Goal: Transaction & Acquisition: Purchase product/service

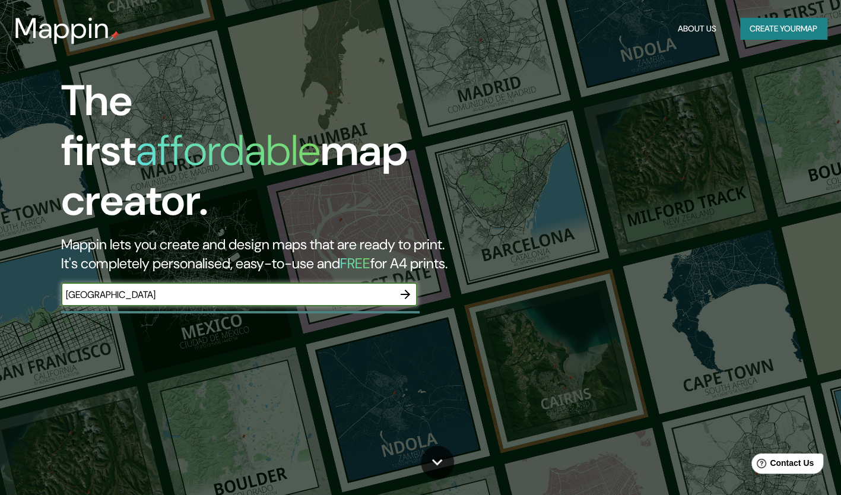
type input "chile"
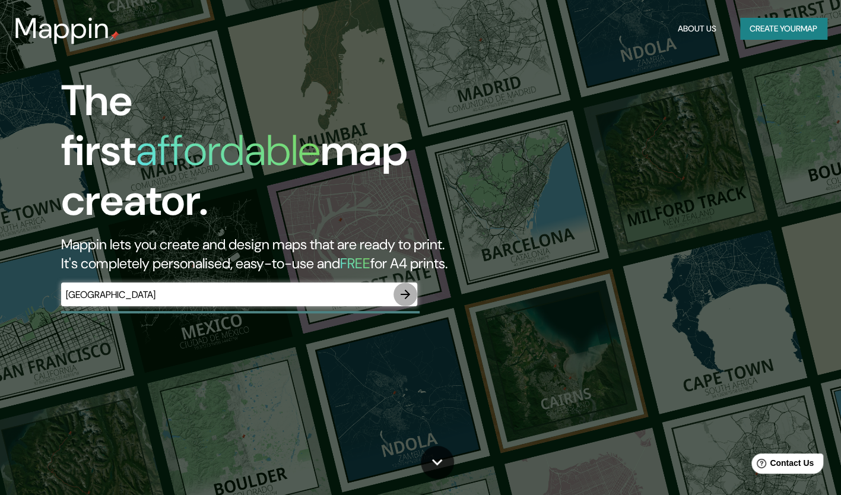
click at [410, 287] on icon "button" at bounding box center [405, 294] width 14 height 14
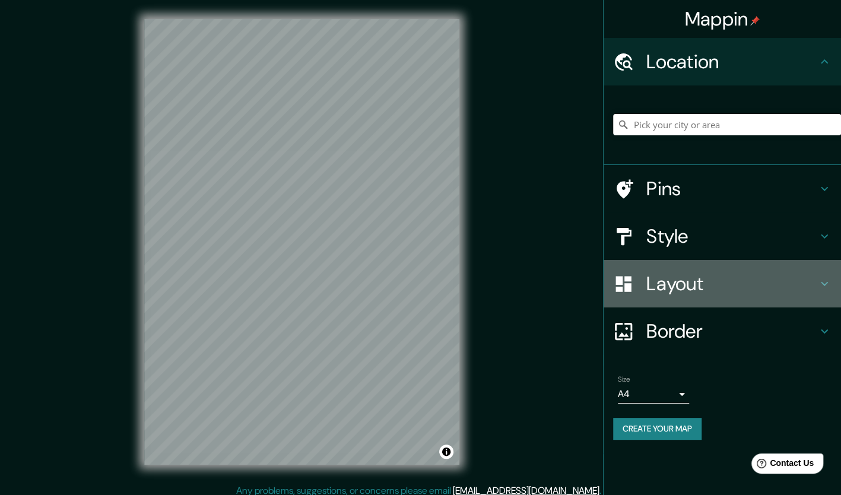
click at [661, 287] on h4 "Layout" at bounding box center [731, 284] width 171 height 24
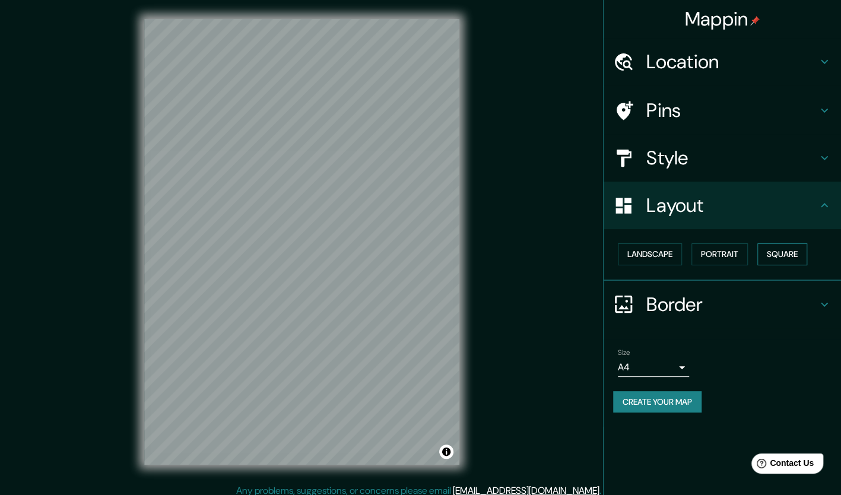
drag, startPoint x: 753, startPoint y: 252, endPoint x: 766, endPoint y: 253, distance: 13.1
click at [766, 253] on div "Landscape Portrait Square" at bounding box center [727, 254] width 228 height 31
click at [766, 253] on button "Square" at bounding box center [782, 254] width 50 height 22
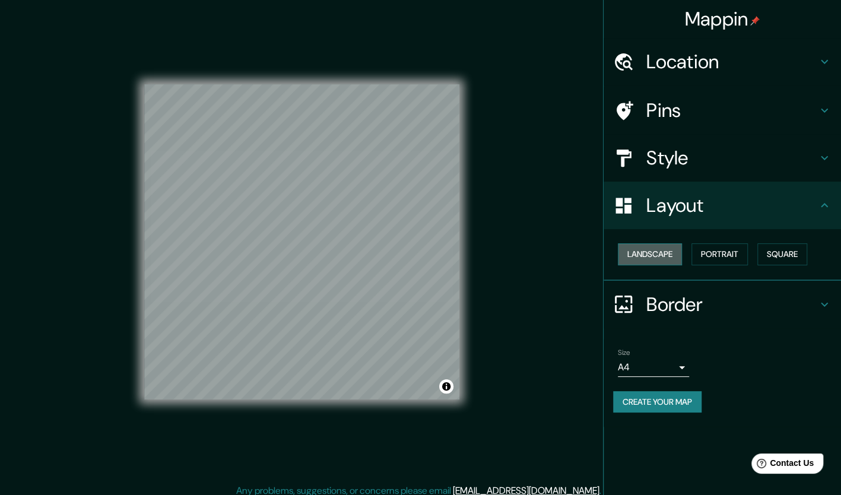
click at [649, 255] on button "Landscape" at bounding box center [650, 254] width 64 height 22
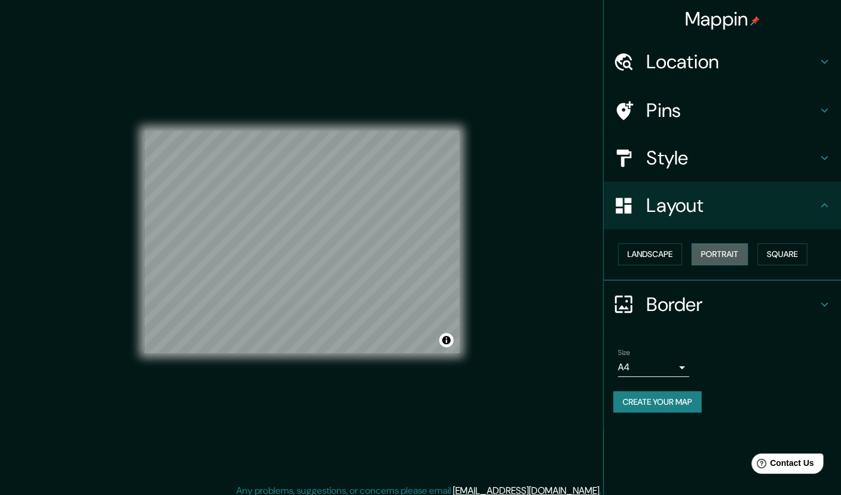
click at [729, 262] on button "Portrait" at bounding box center [720, 254] width 56 height 22
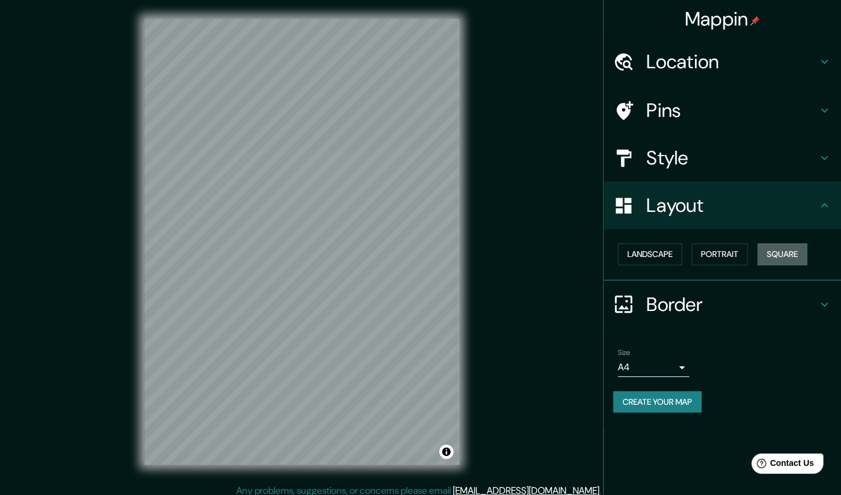
click at [787, 259] on button "Square" at bounding box center [782, 254] width 50 height 22
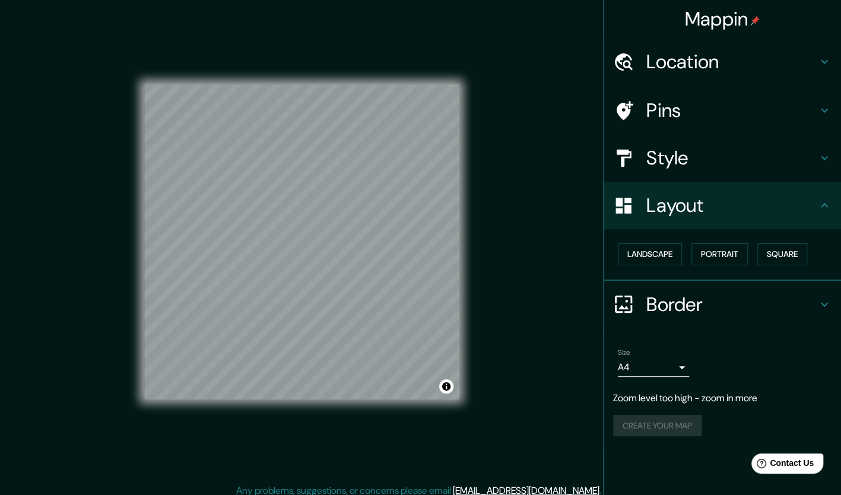
click at [474, 68] on div "© Mapbox © OpenStreetMap Improve this map" at bounding box center [301, 242] width 353 height 484
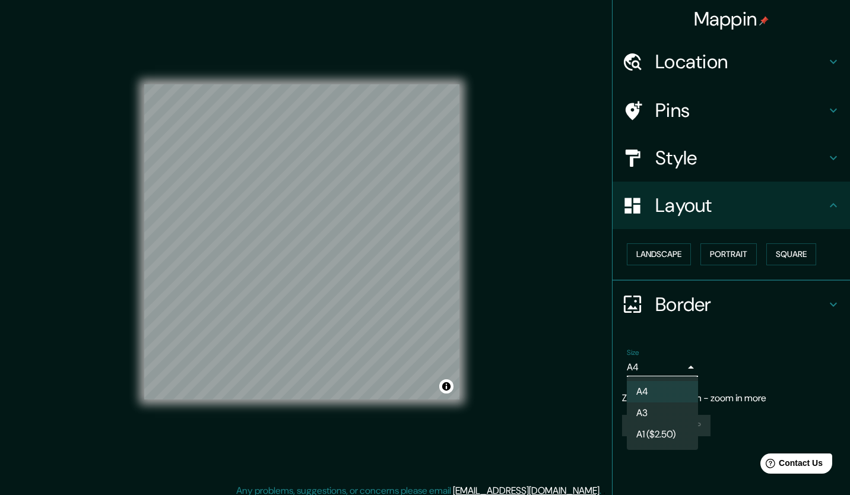
click at [660, 368] on body "Mappin Location Pins Style Layout Landscape Portrait Square Border Choose a bor…" at bounding box center [425, 247] width 850 height 495
click at [676, 410] on li "A3" at bounding box center [662, 412] width 71 height 21
type input "a4"
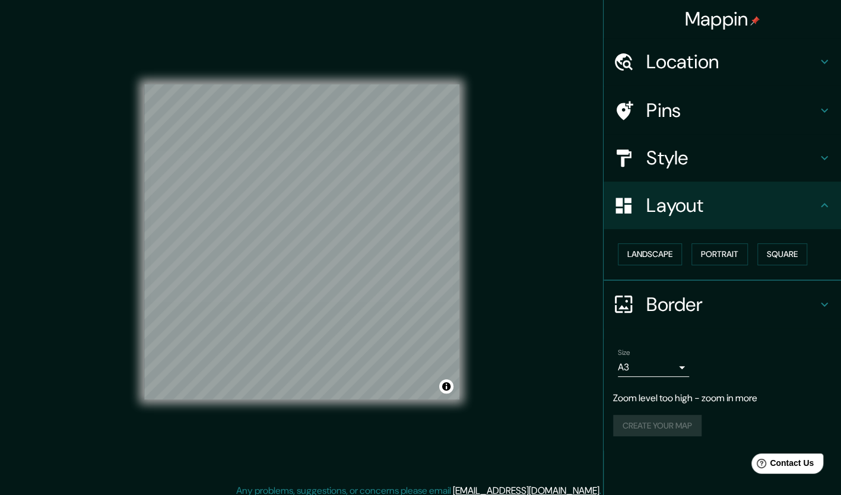
click at [305, 494] on html "Mappin Location Pins Style Layout Landscape Portrait Square Border Choose a bor…" at bounding box center [420, 247] width 841 height 495
click at [345, 47] on div "© Mapbox © OpenStreetMap Improve this map" at bounding box center [301, 242] width 315 height 446
click at [336, 11] on div "© Mapbox © OpenStreetMap Improve this map" at bounding box center [301, 242] width 353 height 484
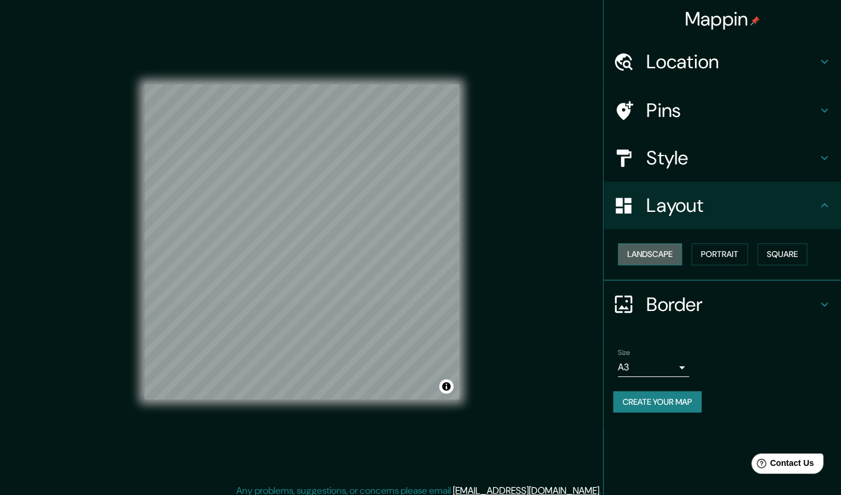
click at [668, 249] on button "Landscape" at bounding box center [650, 254] width 64 height 22
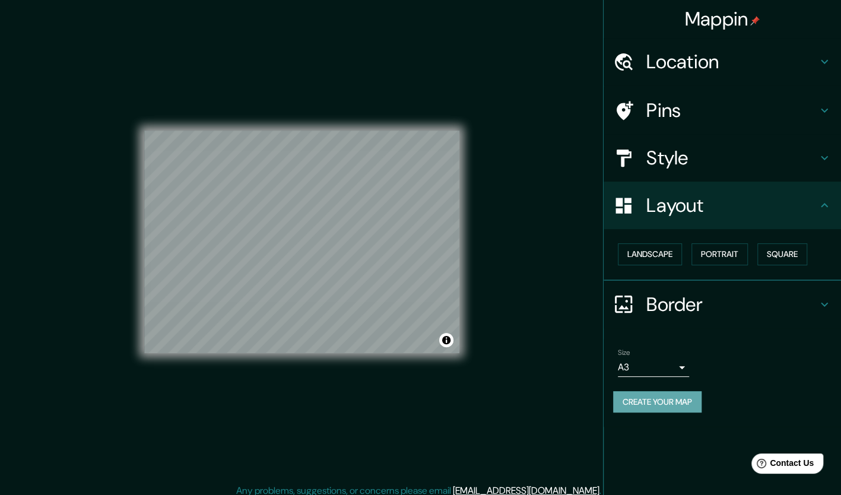
click at [661, 408] on button "Create your map" at bounding box center [657, 402] width 88 height 22
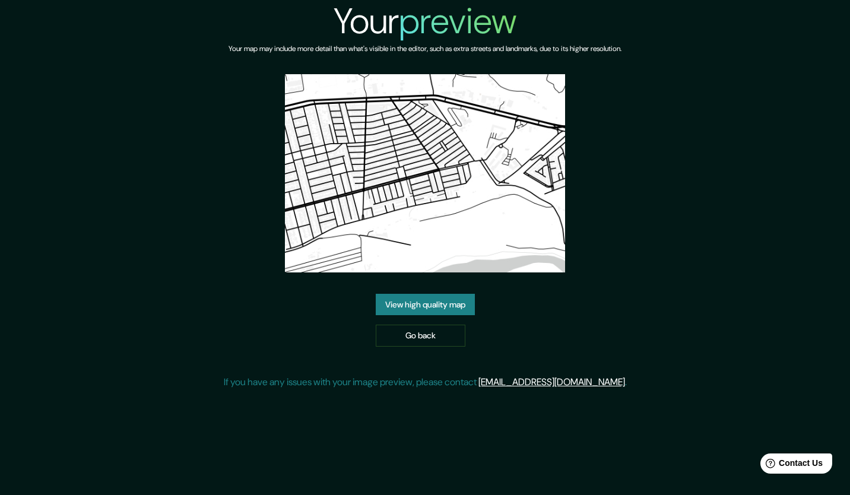
click at [611, 288] on div "Your preview Your map may include more detail than what's visible in the editor…" at bounding box center [425, 199] width 403 height 399
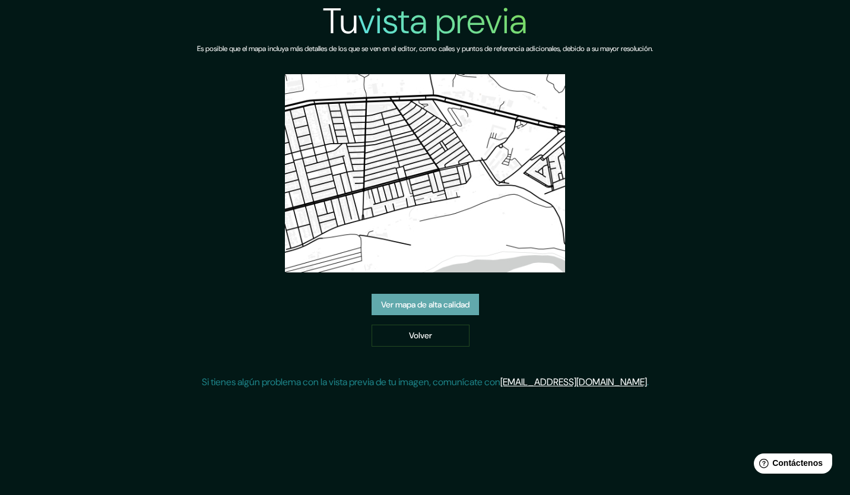
click at [450, 315] on link "Ver mapa de alta calidad" at bounding box center [425, 305] width 107 height 22
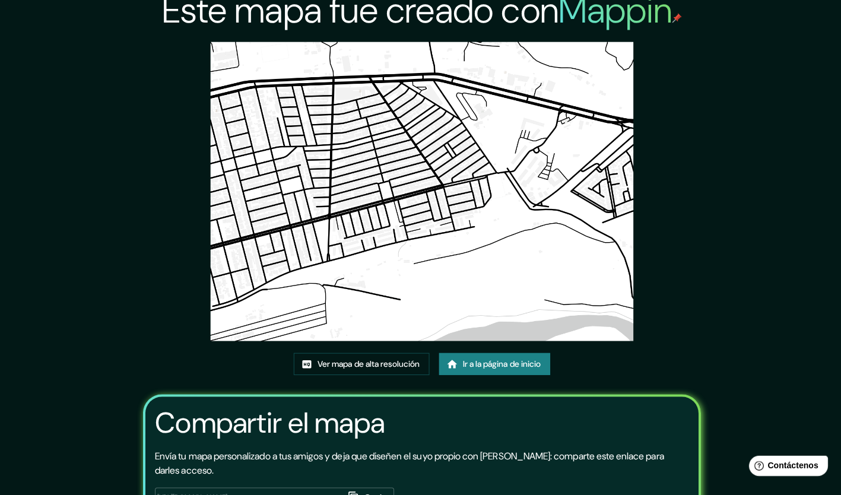
scroll to position [9, 0]
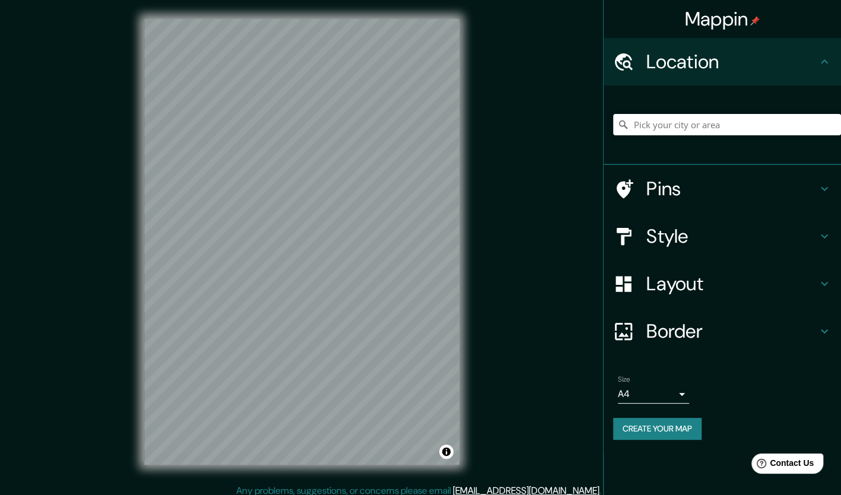
click at [841, 131] on html "Mappin Location Pins Style Layout Border Choose a border. Hint : you can make l…" at bounding box center [420, 247] width 841 height 495
click at [598, 182] on div "Mappin Location Pins Style Layout Border Choose a border. Hint : you can make l…" at bounding box center [420, 251] width 841 height 503
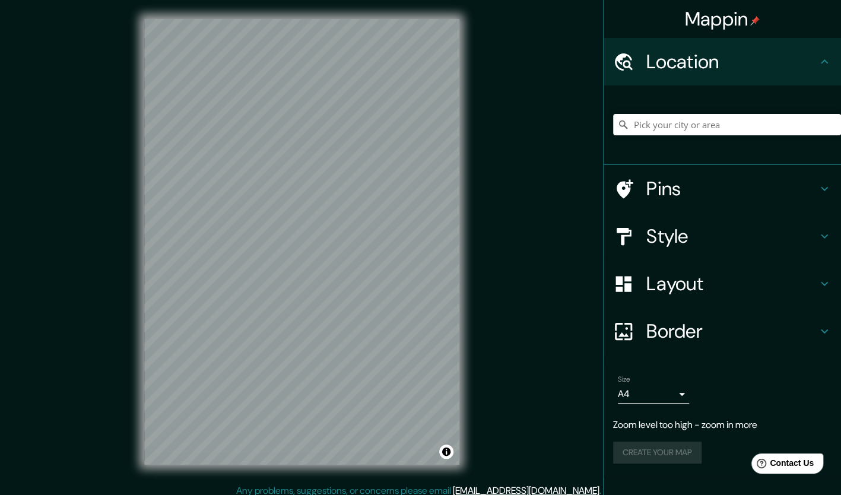
click at [468, 188] on div "© Mapbox © OpenStreetMap Improve this map" at bounding box center [301, 242] width 353 height 484
click at [463, 20] on div "© Mapbox © OpenStreetMap Improve this map" at bounding box center [301, 242] width 353 height 484
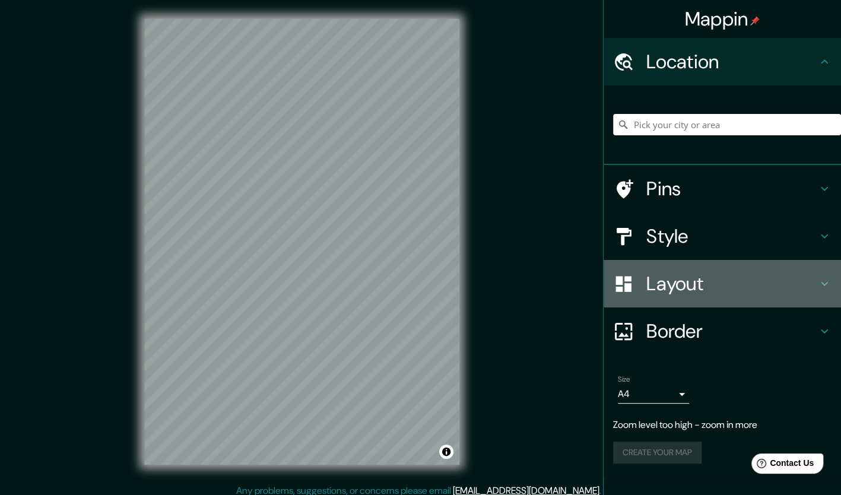
click at [696, 287] on h4 "Layout" at bounding box center [731, 284] width 171 height 24
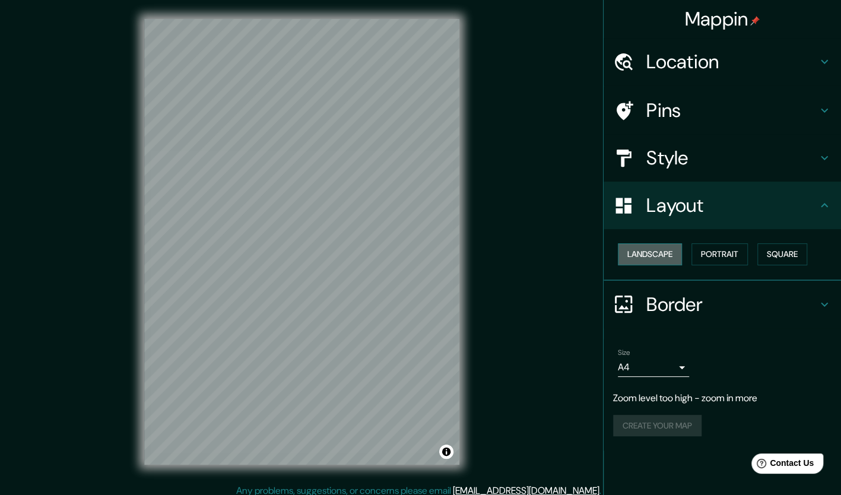
click at [662, 251] on button "Landscape" at bounding box center [650, 254] width 64 height 22
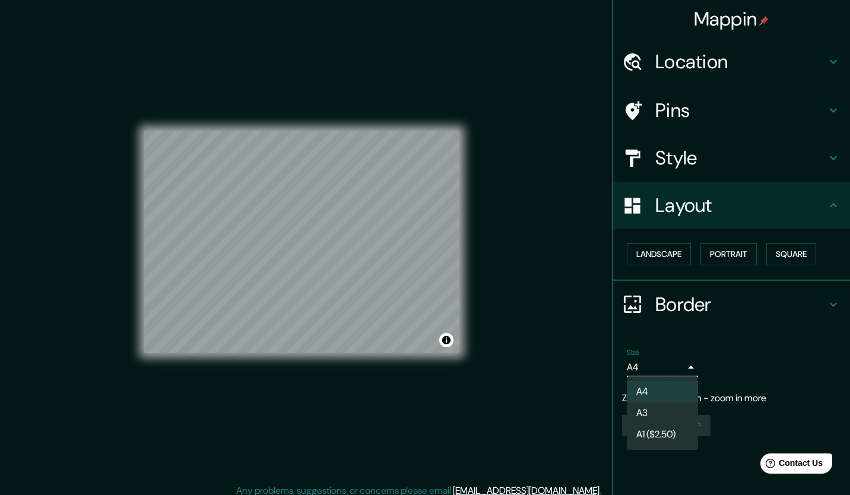
click at [652, 361] on body "Mappin Location Pins Style Layout Landscape Portrait Square Border Choose a bor…" at bounding box center [425, 247] width 850 height 495
click at [657, 405] on li "A3" at bounding box center [662, 412] width 71 height 21
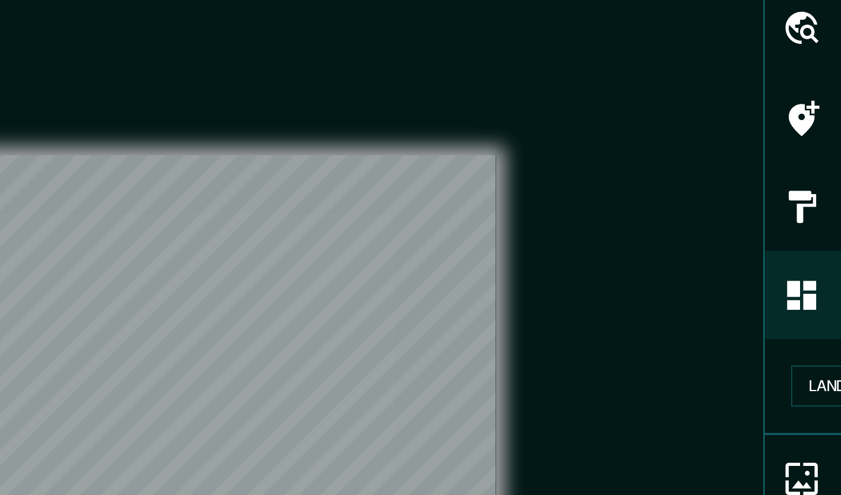
drag, startPoint x: 417, startPoint y: 102, endPoint x: 490, endPoint y: 93, distance: 73.0
click at [490, 93] on div "Mappin Location Pins Style Layout Landscape Portrait Square Border Choose a bor…" at bounding box center [420, 251] width 841 height 503
